Goal: Transaction & Acquisition: Purchase product/service

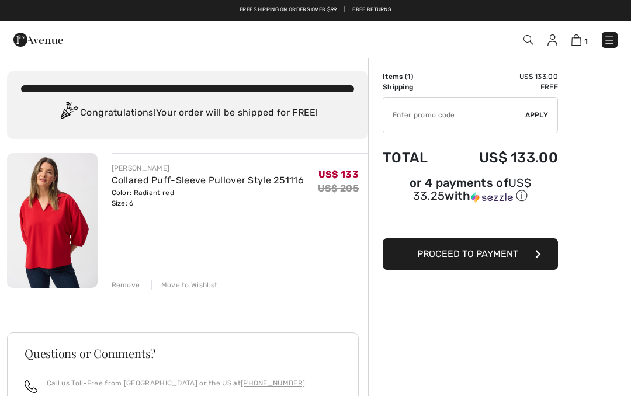
click at [503, 255] on span "Proceed to Payment" at bounding box center [467, 253] width 101 height 11
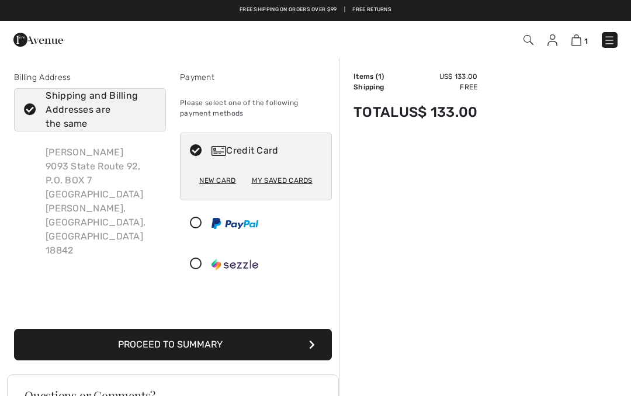
click at [258, 341] on button "Proceed to Summary" at bounding box center [173, 345] width 318 height 32
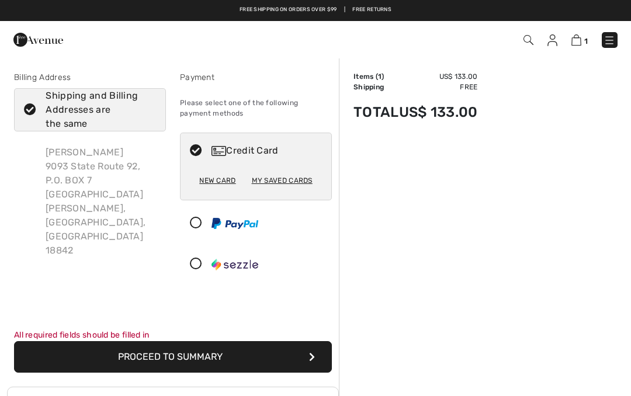
click at [257, 151] on div "Credit Card" at bounding box center [268, 151] width 112 height 14
click at [285, 184] on div "My Saved Cards" at bounding box center [282, 181] width 61 height 20
radio input "true"
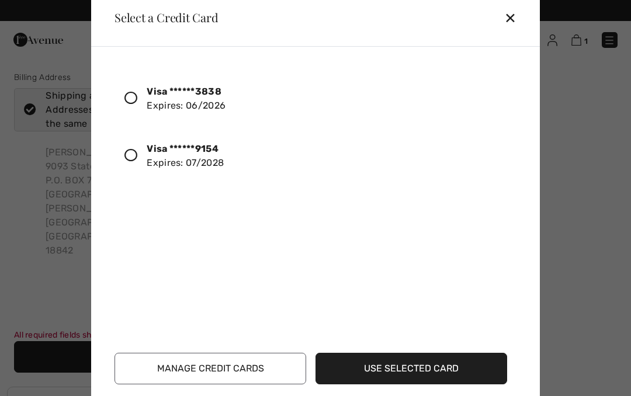
click at [137, 160] on icon at bounding box center [130, 155] width 13 height 13
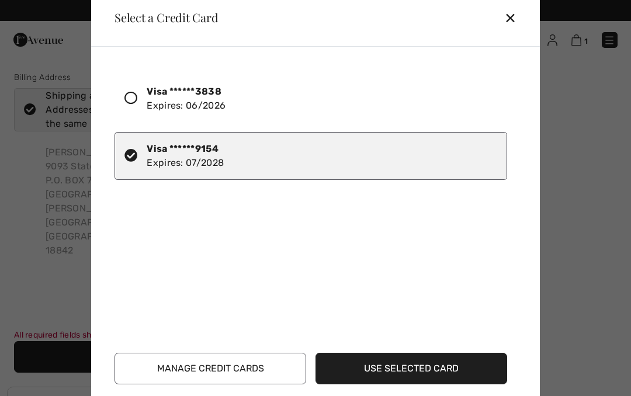
click at [450, 362] on button "Use Selected Card" at bounding box center [412, 369] width 192 height 32
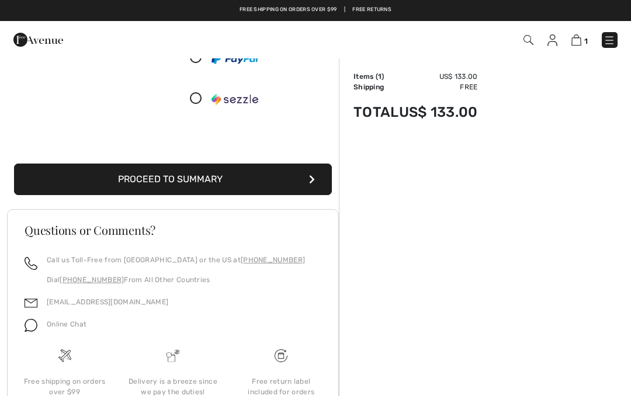
scroll to position [199, 0]
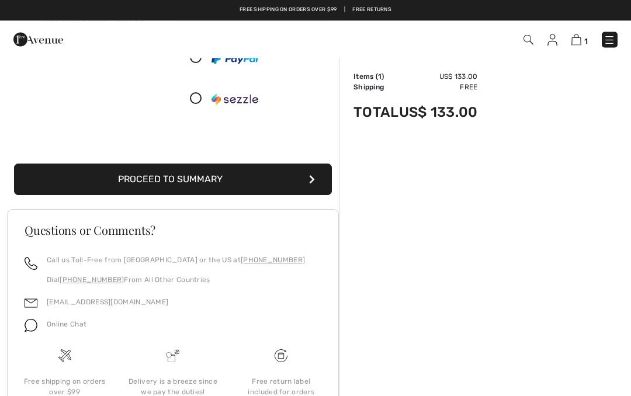
click at [236, 191] on button "Proceed to Summary" at bounding box center [173, 180] width 318 height 32
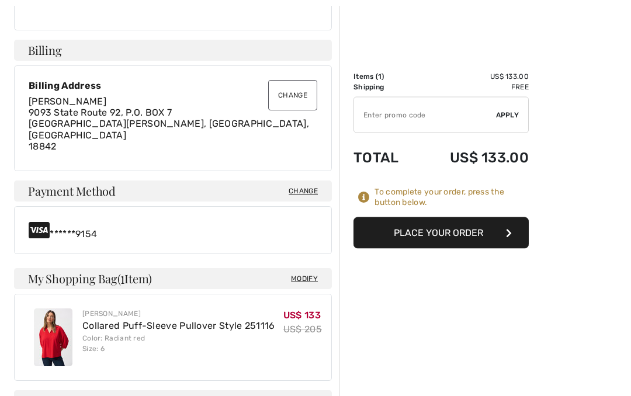
scroll to position [323, 0]
click at [494, 230] on button "Place Your Order" at bounding box center [441, 233] width 175 height 32
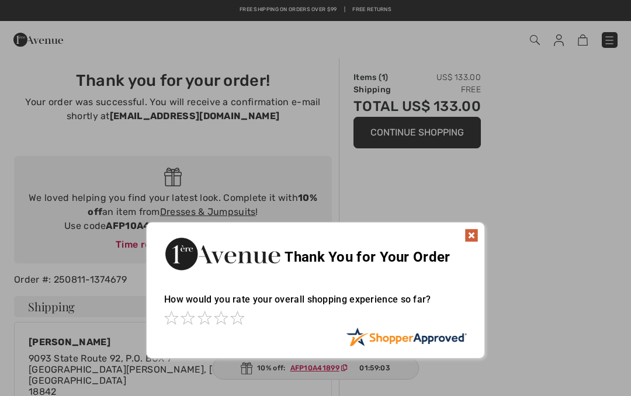
click at [478, 229] on img at bounding box center [472, 236] width 14 height 14
